Goal: Check status: Check status

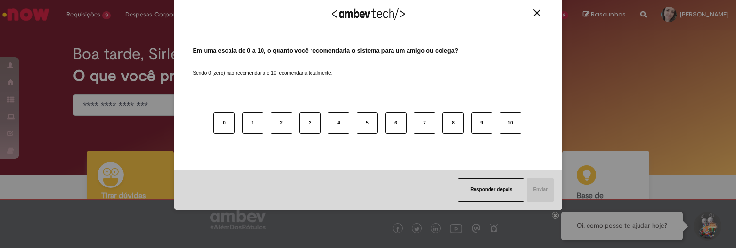
click at [534, 11] on img "Close" at bounding box center [536, 12] width 7 height 7
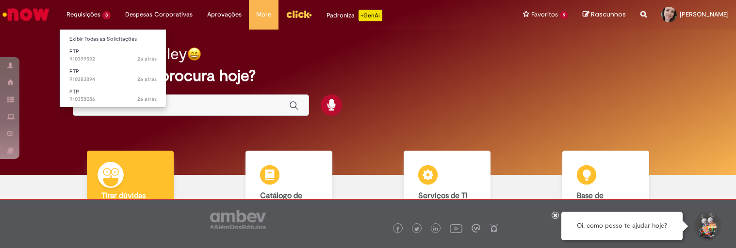
click at [84, 14] on li "Requisições 3 Exibir Todas as Solicitações PTP 2a atrás 2 anos atrás R10399592 …" at bounding box center [88, 14] width 59 height 29
click at [102, 38] on link "Exibir Todas as Solicitações" at bounding box center [113, 39] width 107 height 11
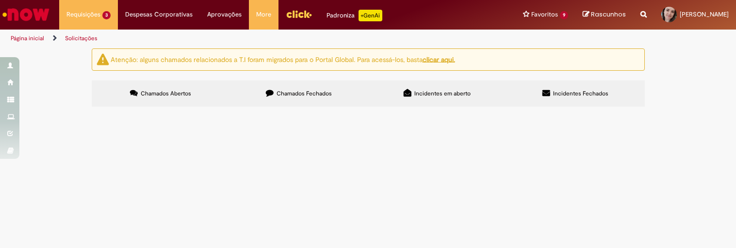
click at [293, 94] on span "Chamados Fechados" at bounding box center [303, 94] width 55 height 8
click at [430, 95] on span "Incidentes em aberto" at bounding box center [442, 94] width 56 height 8
click at [566, 90] on span "Incidentes Fechados" at bounding box center [580, 94] width 55 height 8
click at [451, 95] on span "Incidentes em aberto" at bounding box center [442, 94] width 56 height 8
click at [0, 0] on button at bounding box center [0, 0] width 0 height 0
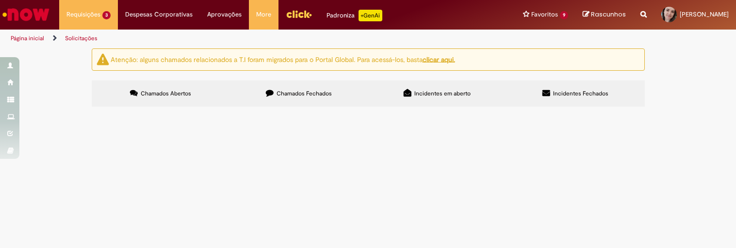
click at [0, 0] on button at bounding box center [0, 0] width 0 height 0
click at [448, 59] on u "clicar aqui." at bounding box center [438, 59] width 32 height 9
